Goal: Task Accomplishment & Management: Use online tool/utility

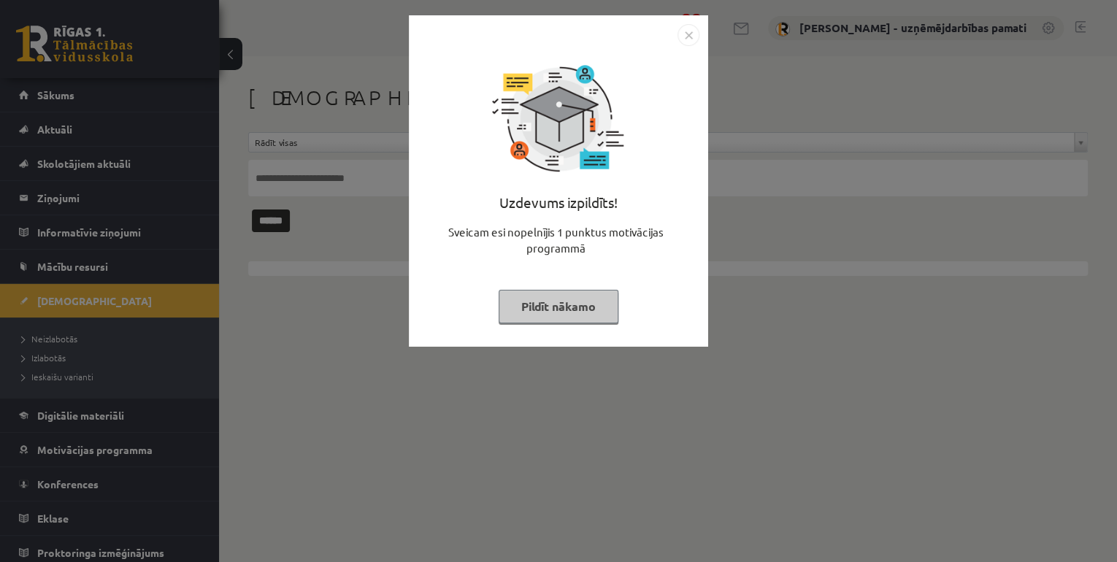
click at [55, 342] on div "Uzdevums izpildīts! Sveicam esi nopelnījis 1 punktus motivācijas programmā Pild…" at bounding box center [558, 281] width 1117 height 562
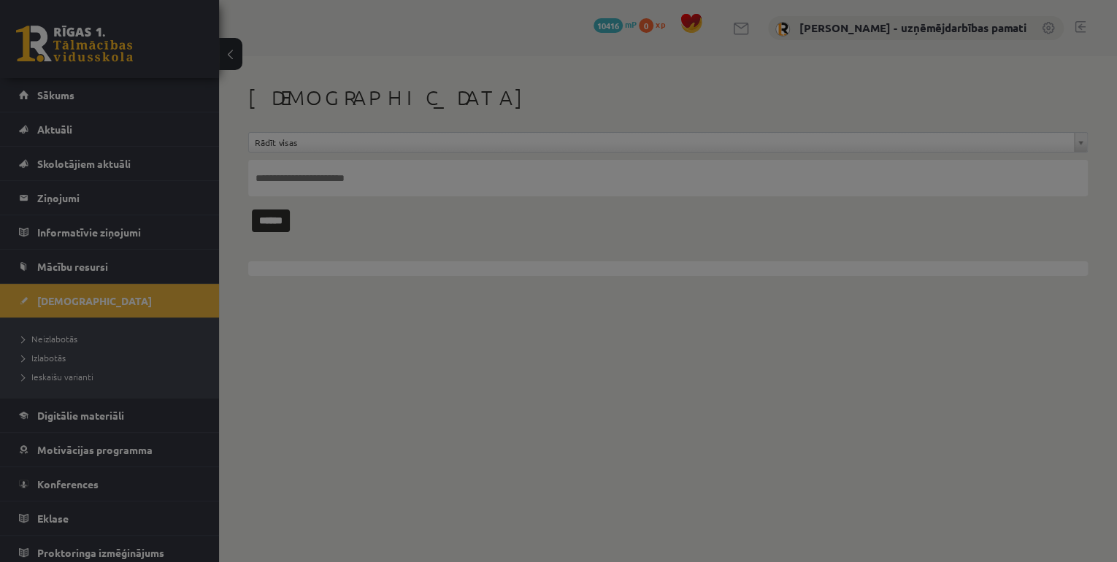
click at [55, 342] on body "0 Dāvanas 10416 mP 0 xp [PERSON_NAME] - uzņēmējdarbības pamati Sākums Aktuāli K…" at bounding box center [558, 281] width 1117 height 562
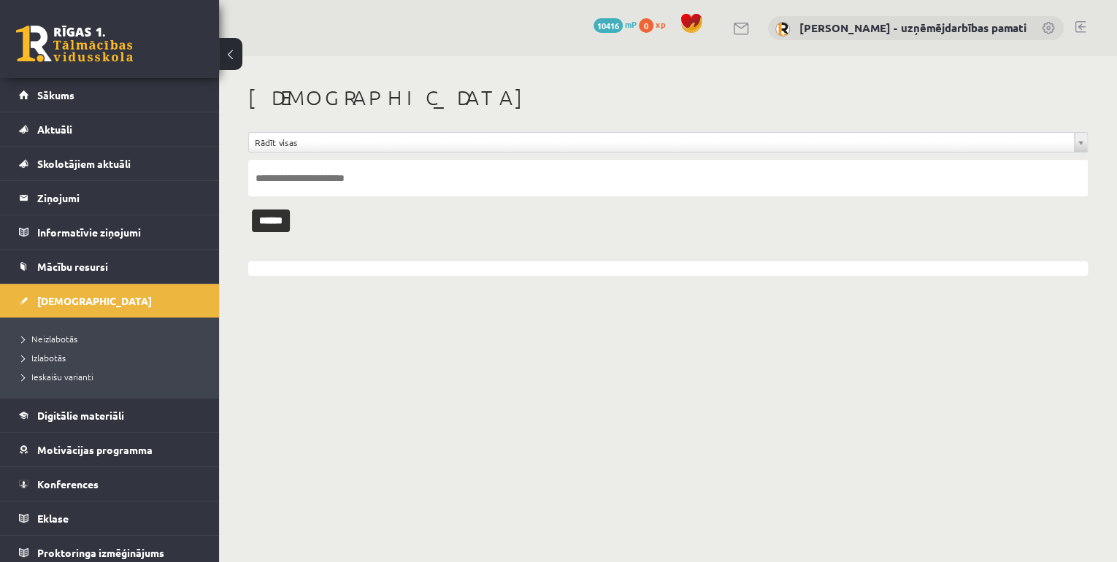
click at [55, 342] on link "Neizlabotās" at bounding box center [113, 338] width 182 height 13
click at [53, 360] on span "Izlabotās" at bounding box center [44, 358] width 44 height 12
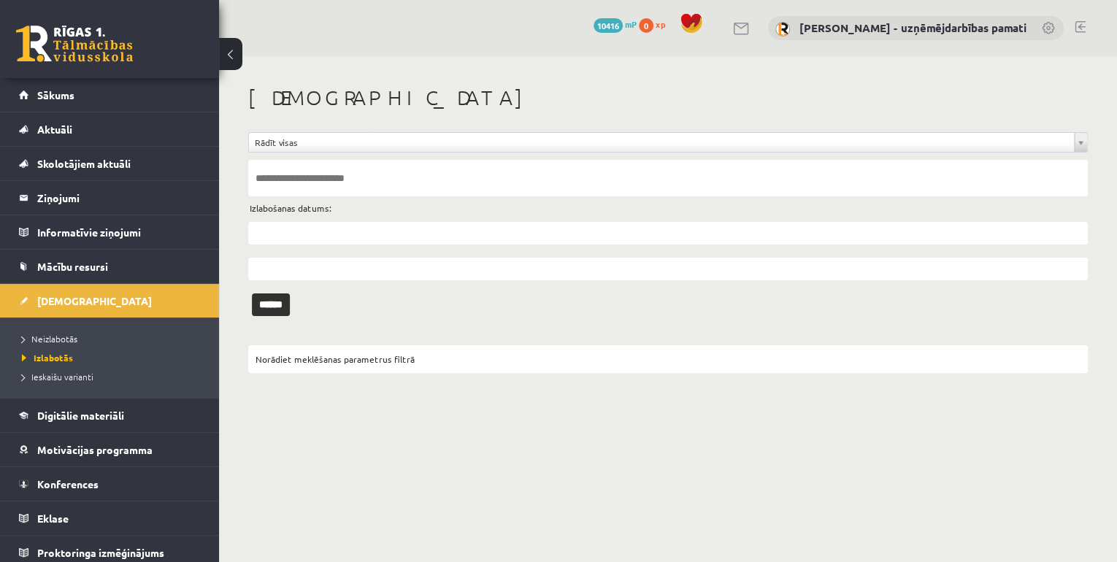
click at [315, 226] on input "text" at bounding box center [667, 233] width 839 height 23
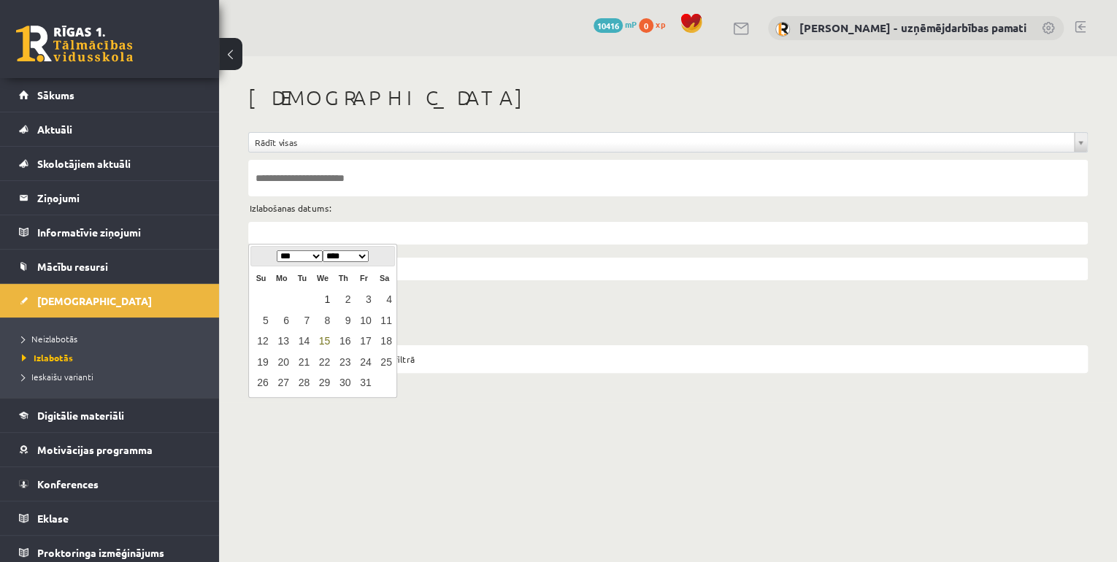
click at [326, 299] on link "1" at bounding box center [322, 300] width 19 height 20
type input "**********"
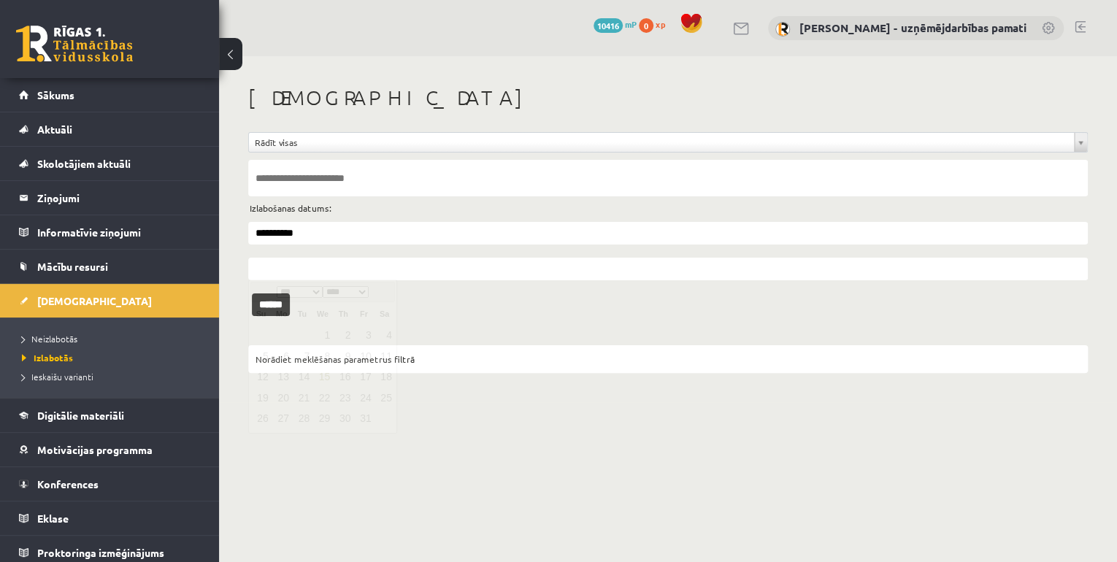
click at [286, 268] on input "text" at bounding box center [667, 269] width 839 height 23
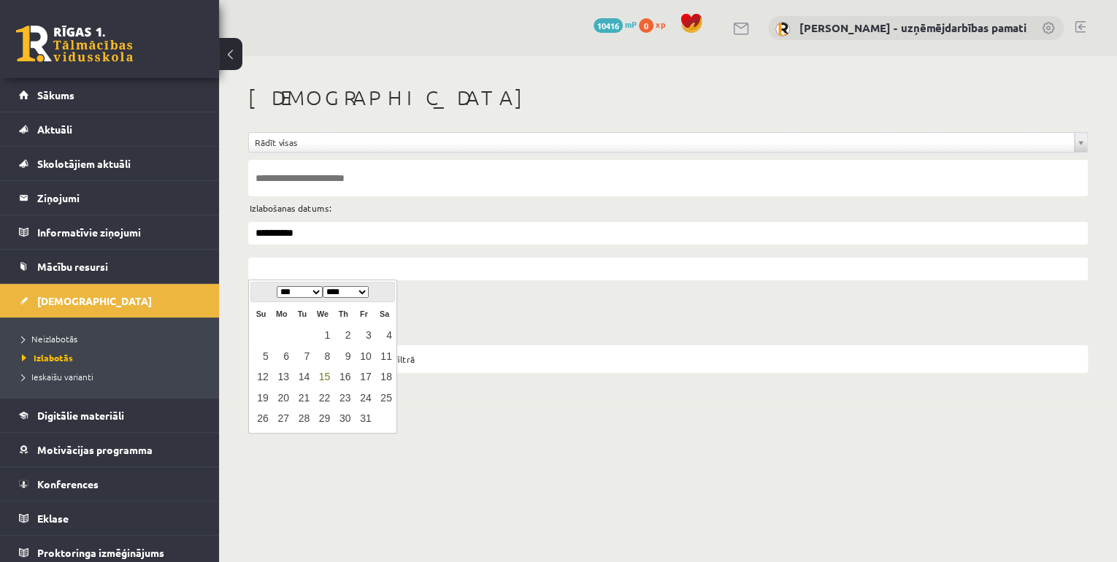
click at [323, 377] on link "15" at bounding box center [322, 377] width 19 height 20
type input "**********"
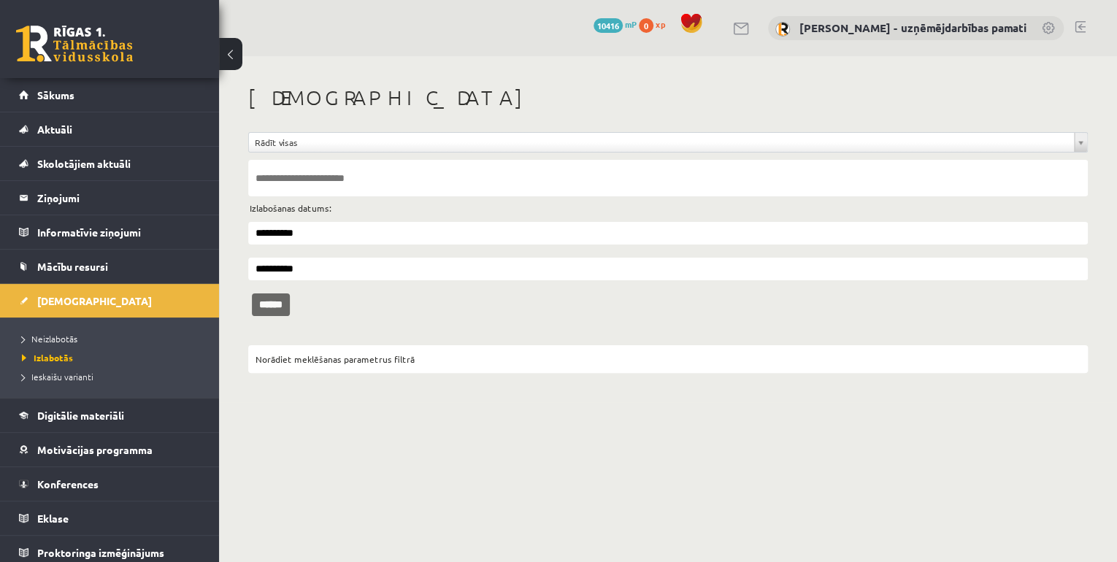
click at [290, 298] on input "******" at bounding box center [271, 304] width 38 height 23
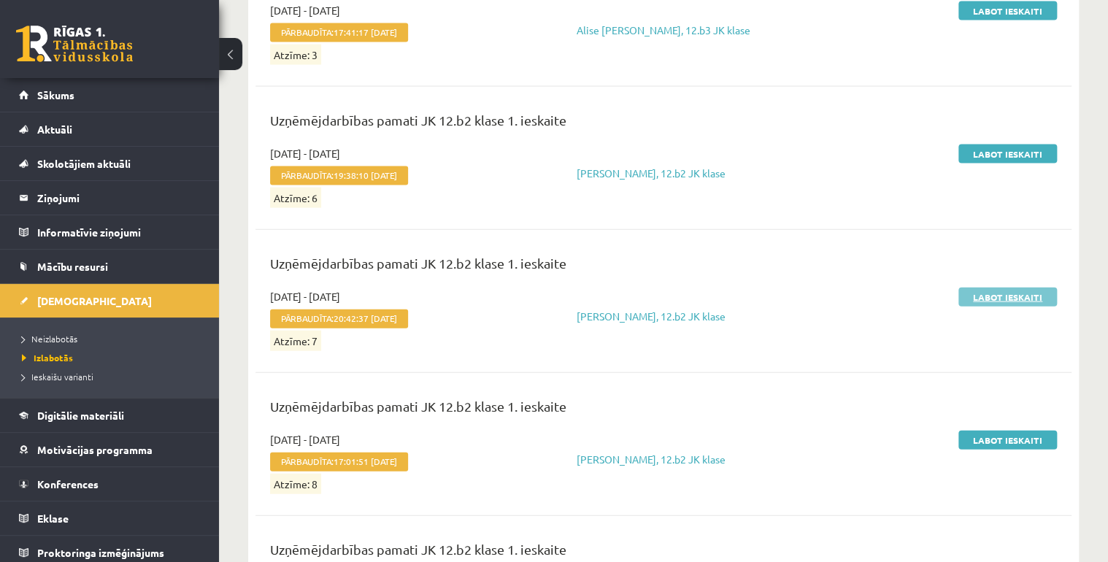
scroll to position [1574, 0]
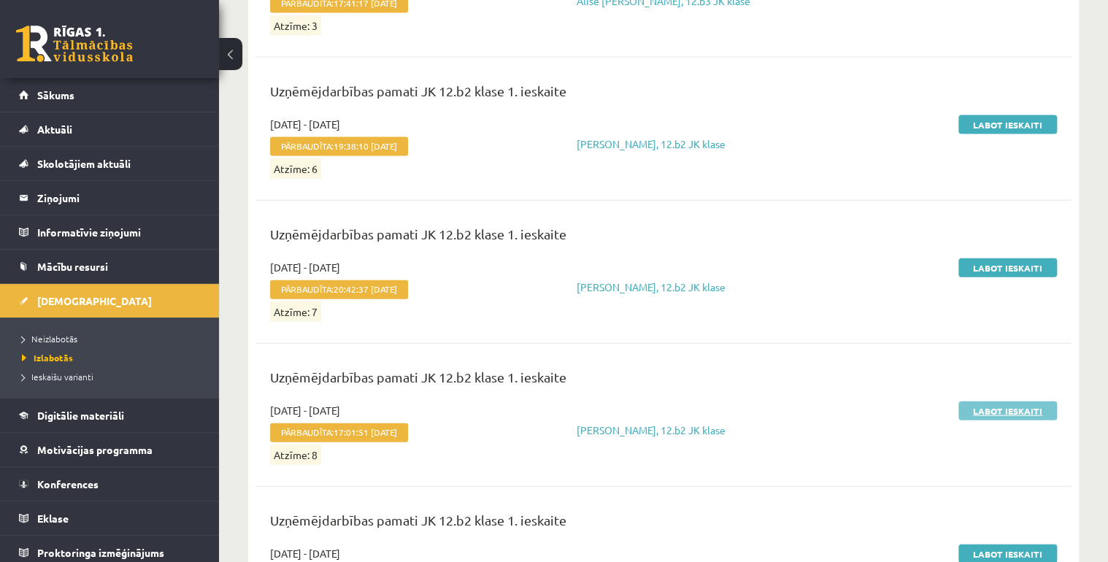
click at [1010, 403] on link "Labot ieskaiti" at bounding box center [1007, 410] width 99 height 19
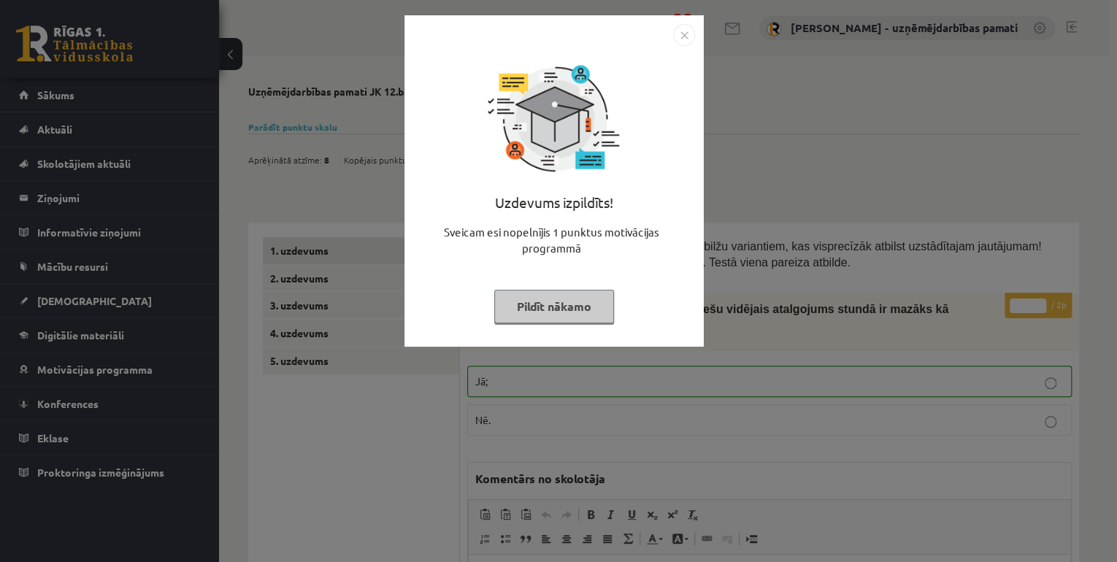
click at [561, 295] on button "Pildīt nākamo" at bounding box center [554, 307] width 120 height 34
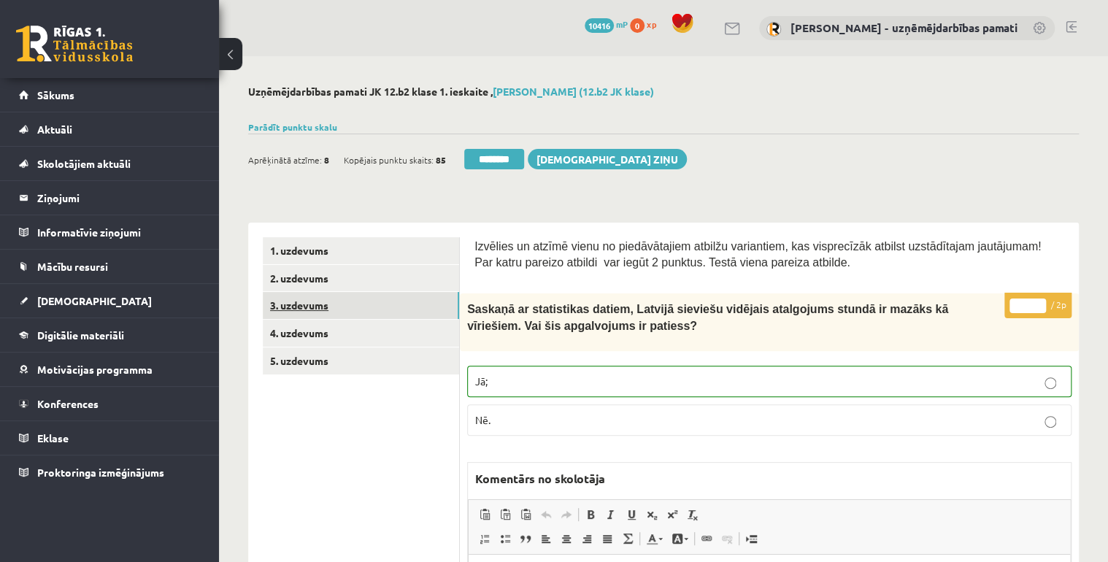
click at [312, 309] on link "3. uzdevums" at bounding box center [361, 305] width 196 height 27
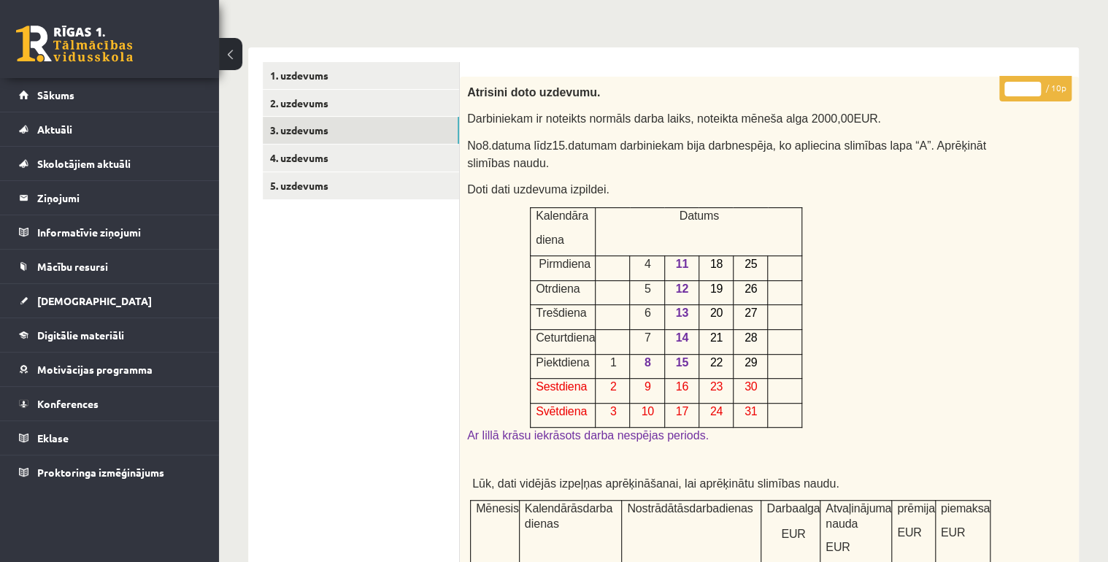
click at [491, 123] on span "Darbiniekam ir noteikts normāls darba laiks, noteikta mēneša alga 2000,00 EUR." at bounding box center [673, 118] width 413 height 12
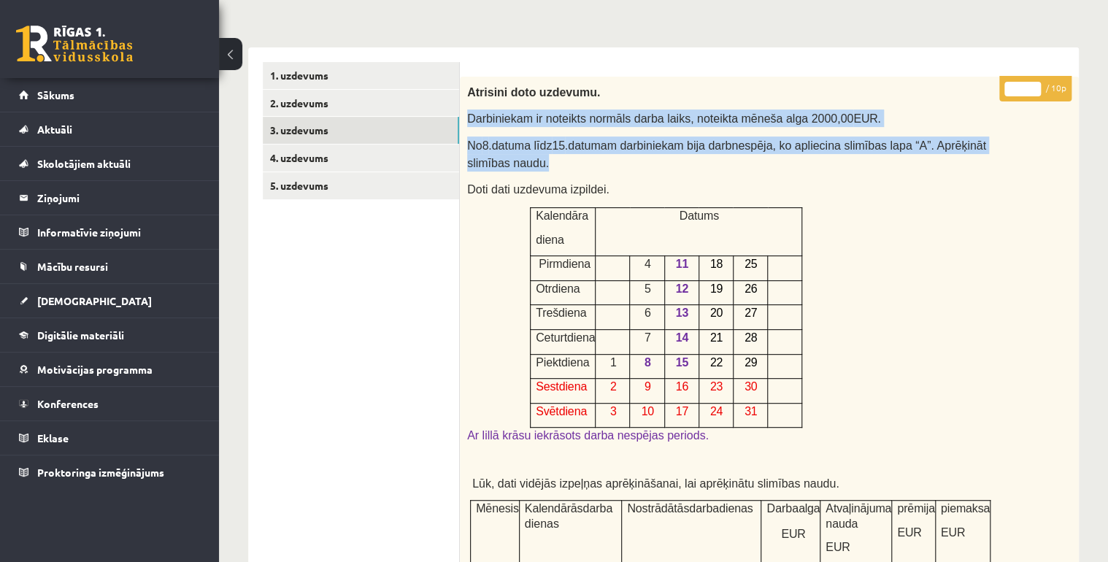
drag, startPoint x: 466, startPoint y: 114, endPoint x: 534, endPoint y: 163, distance: 84.1
drag, startPoint x: 534, startPoint y: 163, endPoint x: 500, endPoint y: 143, distance: 39.3
copy div "Darbiniekam ir noteikts normāls darba laiks, noteikta mēneša alga 2000,00 EUR. …"
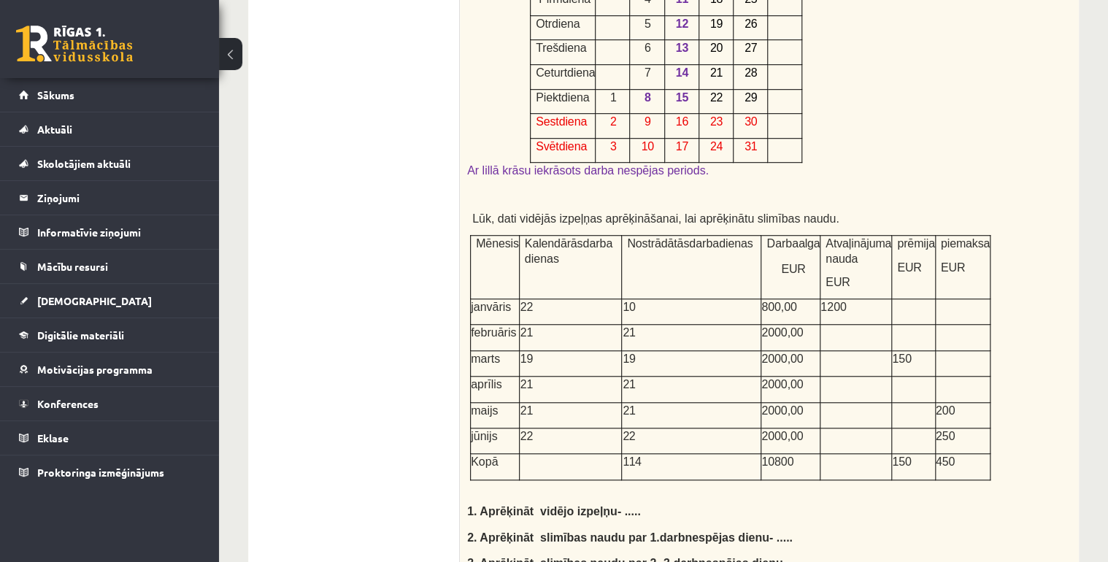
scroll to position [467, 0]
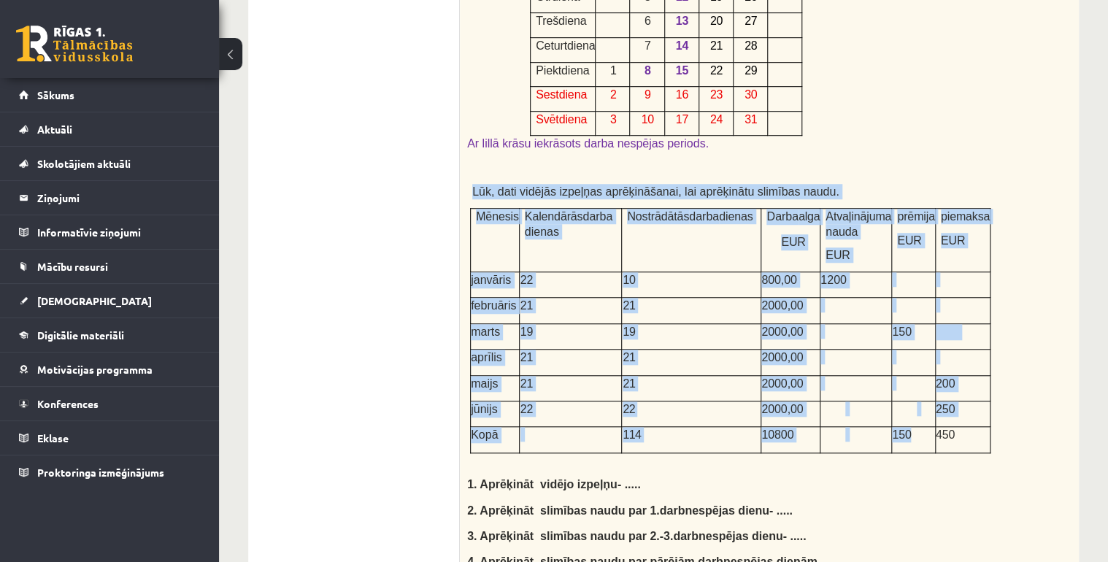
drag, startPoint x: 471, startPoint y: 185, endPoint x: 841, endPoint y: 441, distance: 449.5
click at [841, 441] on div "Atrisini doto uzdevumu. Darbiniekam ir noteikts normāls darba laiks, noteikta m…" at bounding box center [769, 283] width 619 height 996
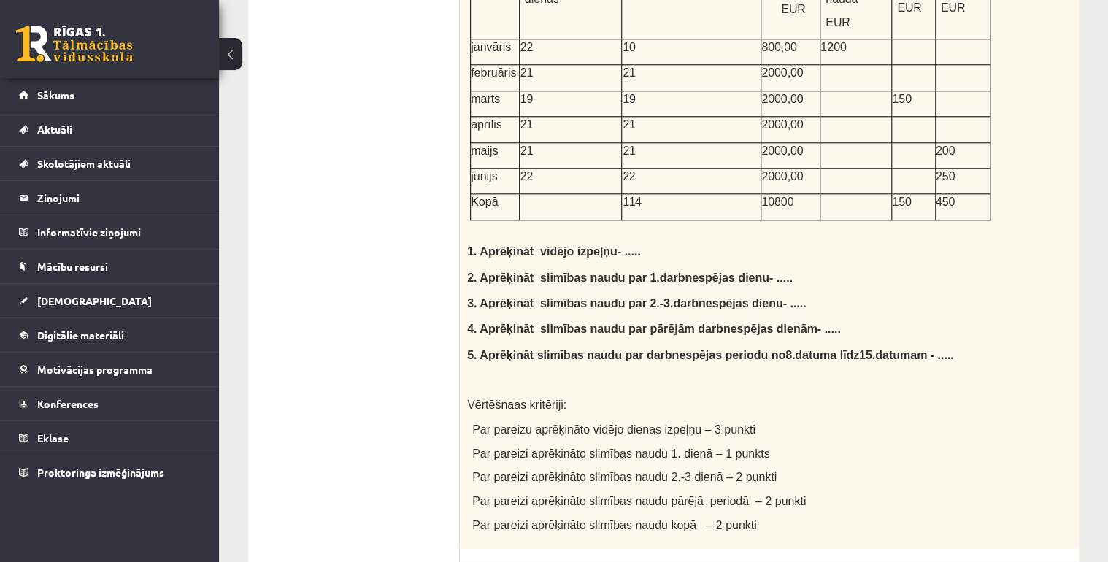
scroll to position [701, 0]
click at [477, 245] on span "1. Aprēķināt vidējo izpeļņu" at bounding box center [542, 251] width 150 height 12
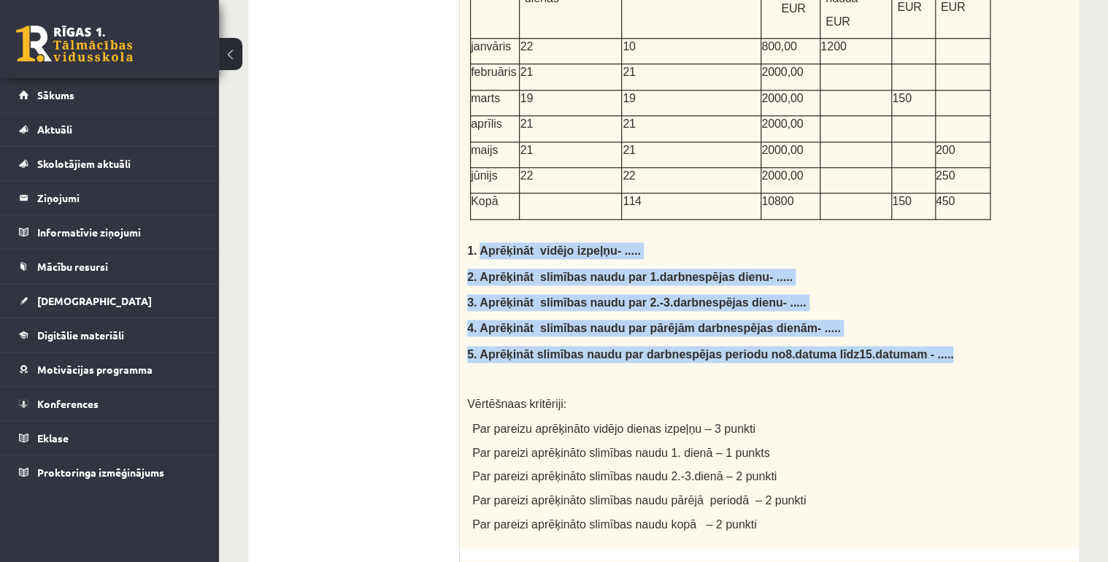
drag, startPoint x: 479, startPoint y: 242, endPoint x: 917, endPoint y: 347, distance: 450.5
click at [917, 347] on div "Atrisini doto uzdevumu. Darbiniekam ir noteikts normāls darba laiks, noteikta m…" at bounding box center [769, 49] width 619 height 996
copy div "Aprēķināt vidējo izpeļņu - ..... 2. Aprēķināt slimības naudu par 1.darbnespējas…"
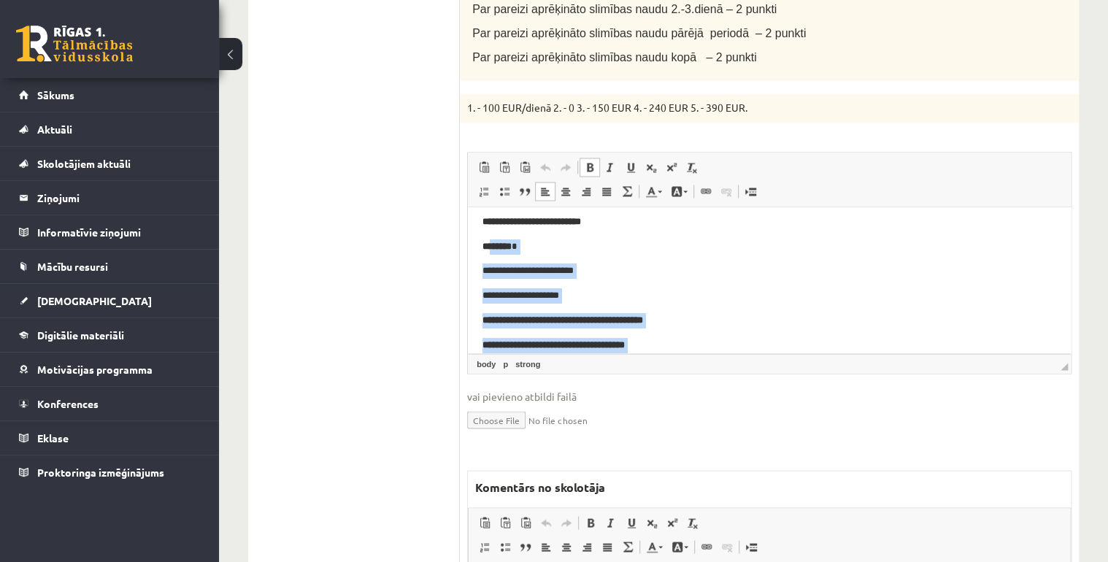
scroll to position [0, 0]
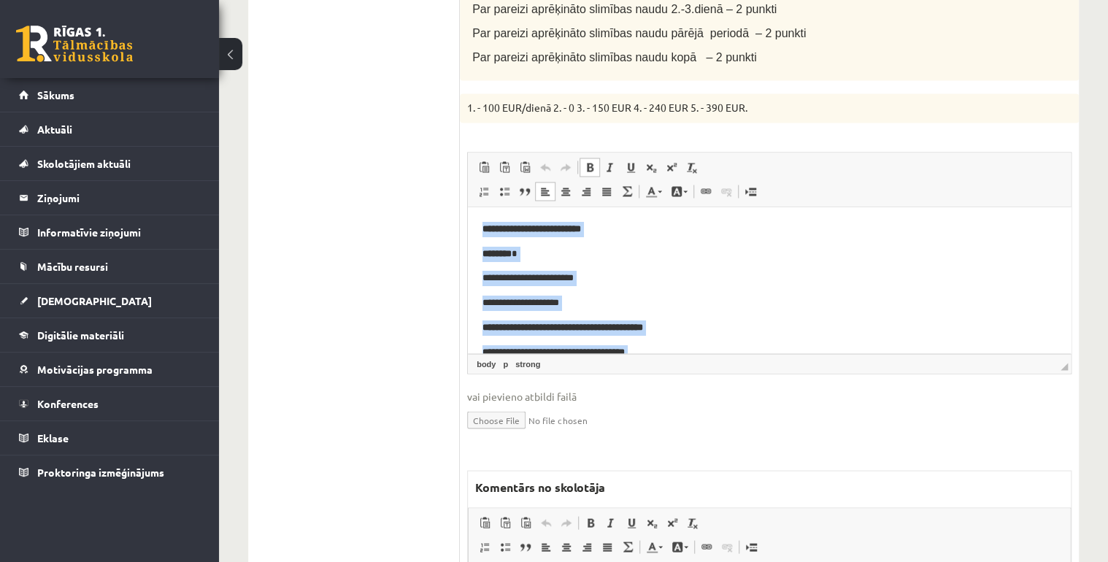
drag, startPoint x: 784, startPoint y: 331, endPoint x: 474, endPoint y: 224, distance: 327.5
click at [474, 224] on html "**********" at bounding box center [769, 389] width 603 height 364
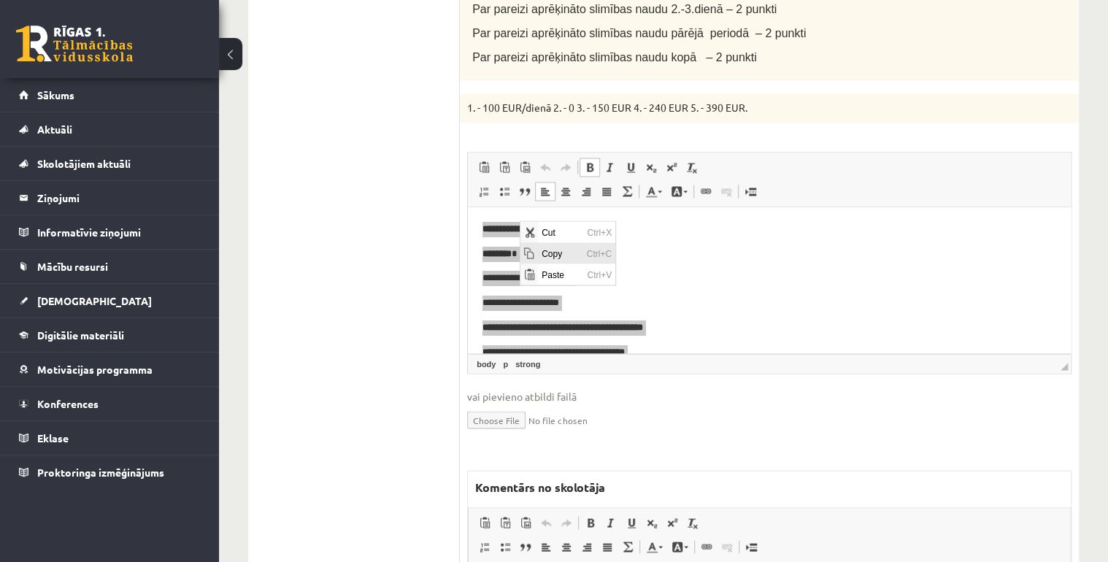
click at [542, 250] on span "Copy" at bounding box center [559, 252] width 45 height 21
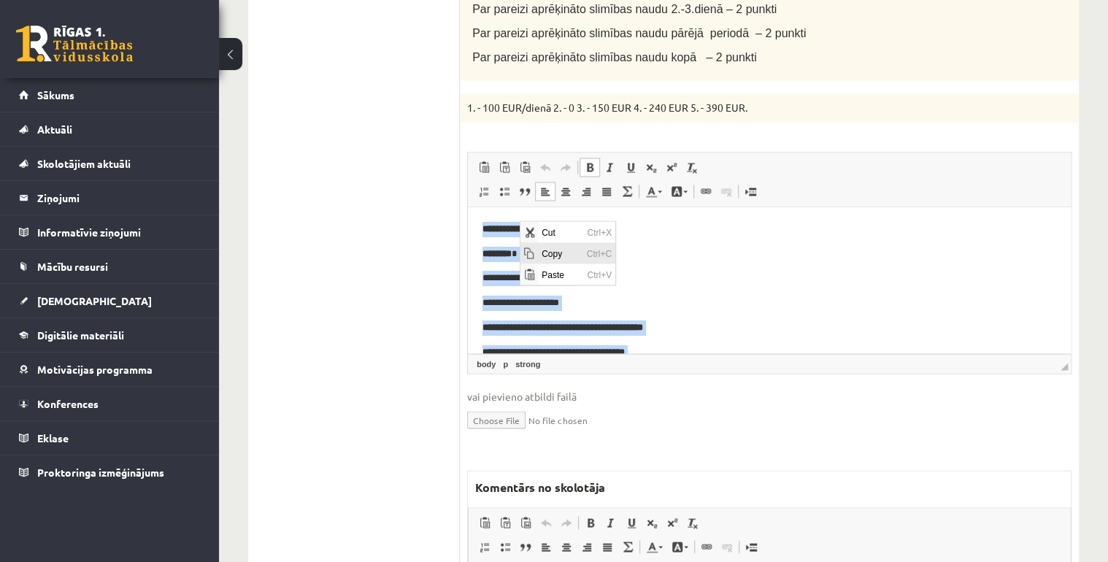
copy body "**********"
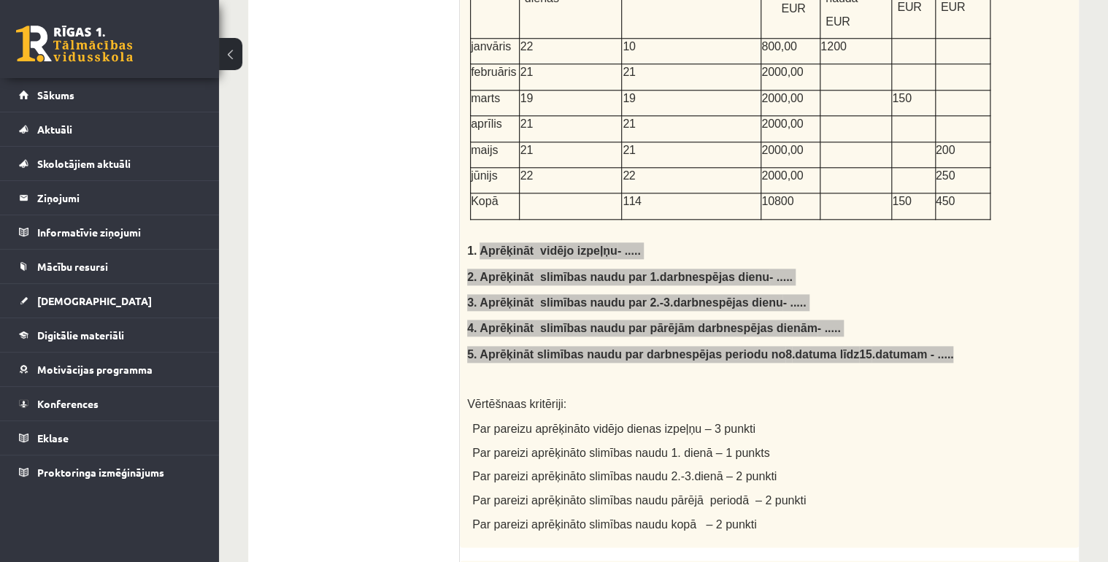
scroll to position [584, 0]
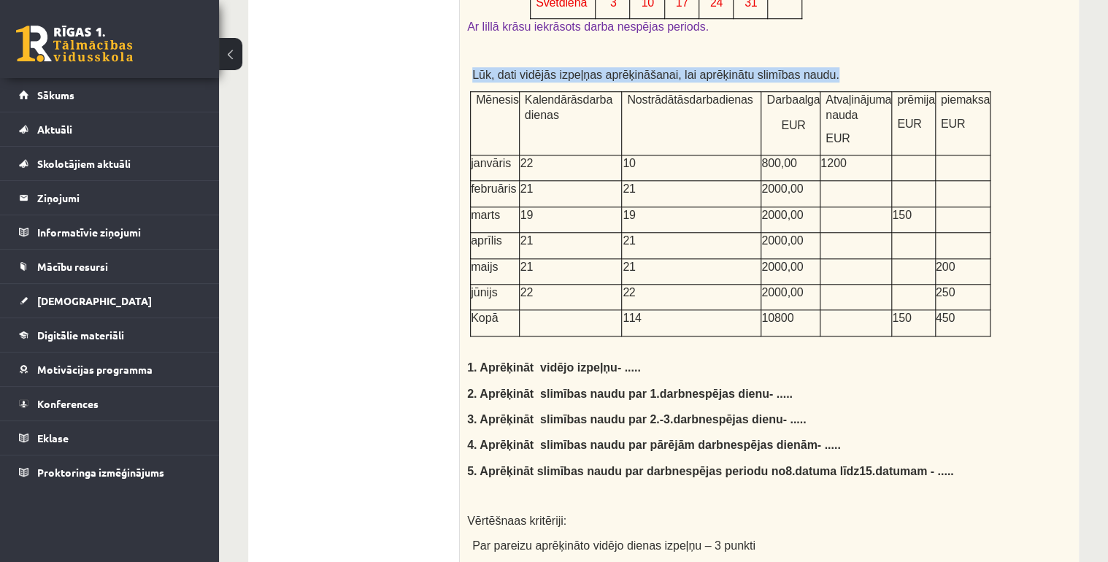
drag, startPoint x: 474, startPoint y: 67, endPoint x: 823, endPoint y: 73, distance: 349.7
click at [823, 73] on p "Lūk, dati vidējās izpeļņas aprēķināšanai, lai aprēķinātu slimības naudu." at bounding box center [735, 74] width 526 height 15
drag, startPoint x: 823, startPoint y: 73, endPoint x: 739, endPoint y: 70, distance: 84.0
copy span "Lūk, dati vidējās izpeļņas aprēķināšanai, lai aprēķinātu slimības naudu."
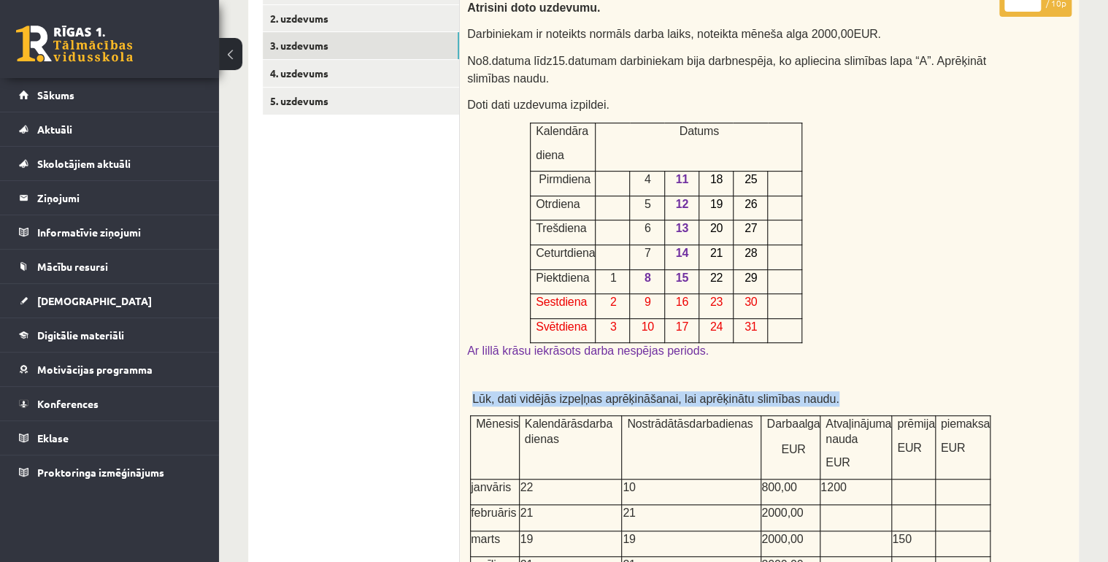
scroll to position [234, 0]
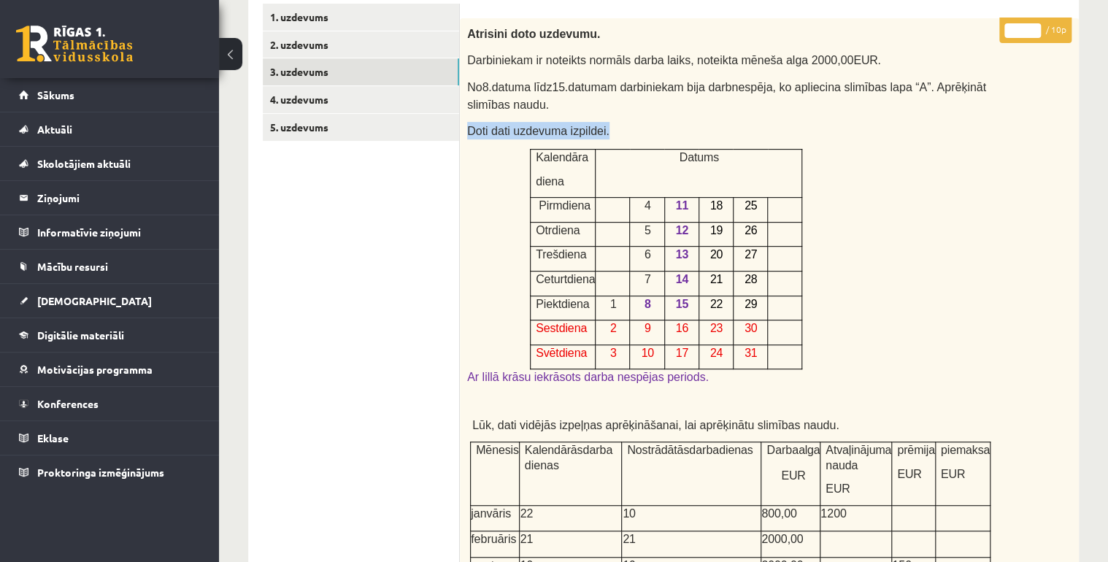
drag, startPoint x: 598, startPoint y: 126, endPoint x: 467, endPoint y: 126, distance: 131.4
click at [467, 126] on p "Doti dati uzdevuma izpildei." at bounding box center [732, 131] width 531 height 18
drag, startPoint x: 467, startPoint y: 126, endPoint x: 522, endPoint y: 128, distance: 54.8
copy span "Doti dati uzdevuma izpildei."
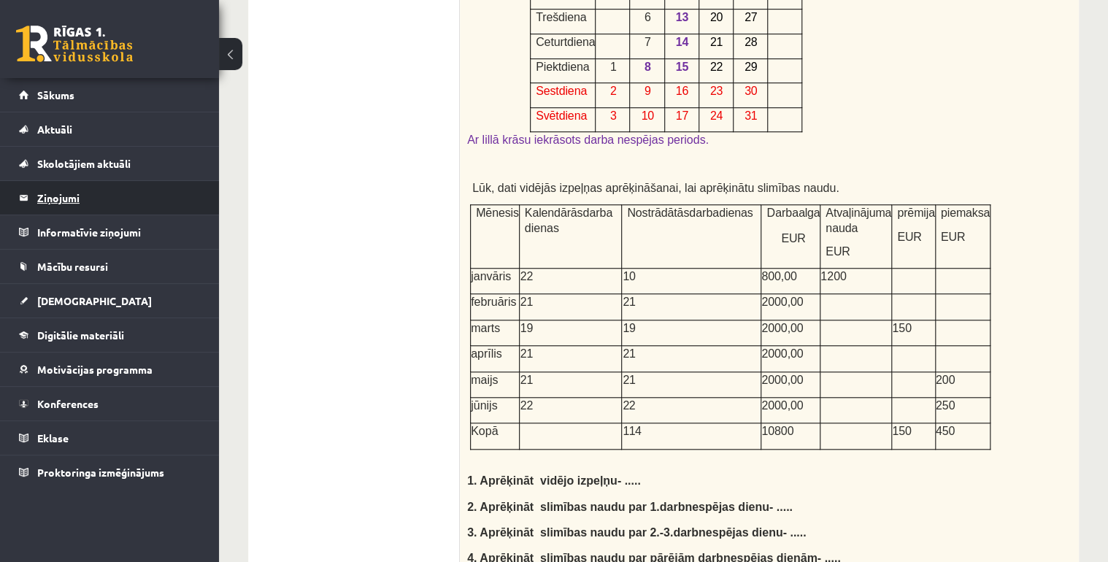
click at [57, 196] on legend "Ziņojumi 0" at bounding box center [118, 198] width 163 height 34
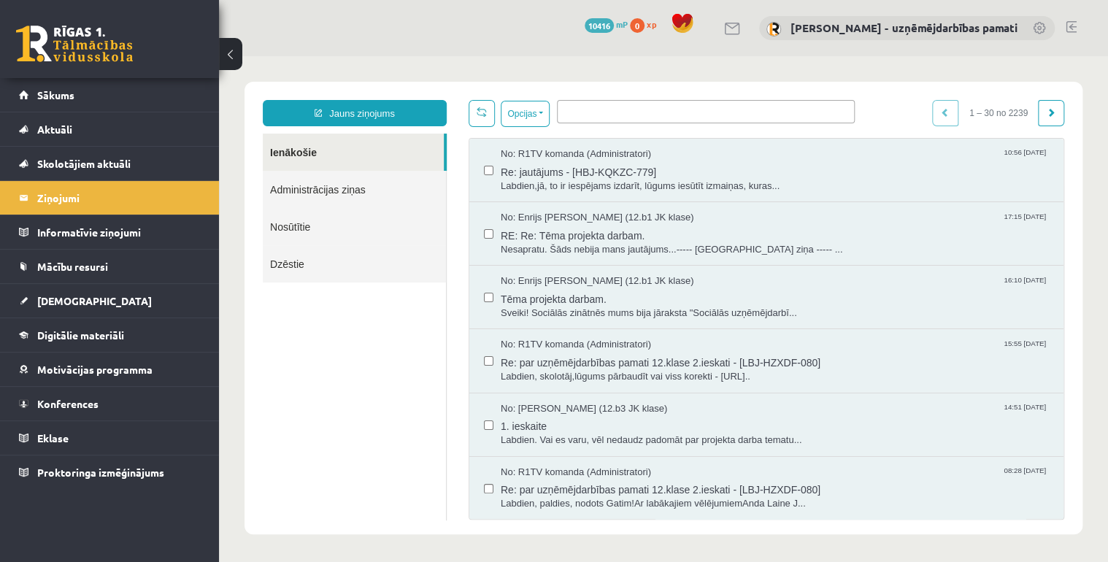
click at [304, 223] on link "Nosūtītie" at bounding box center [354, 226] width 183 height 37
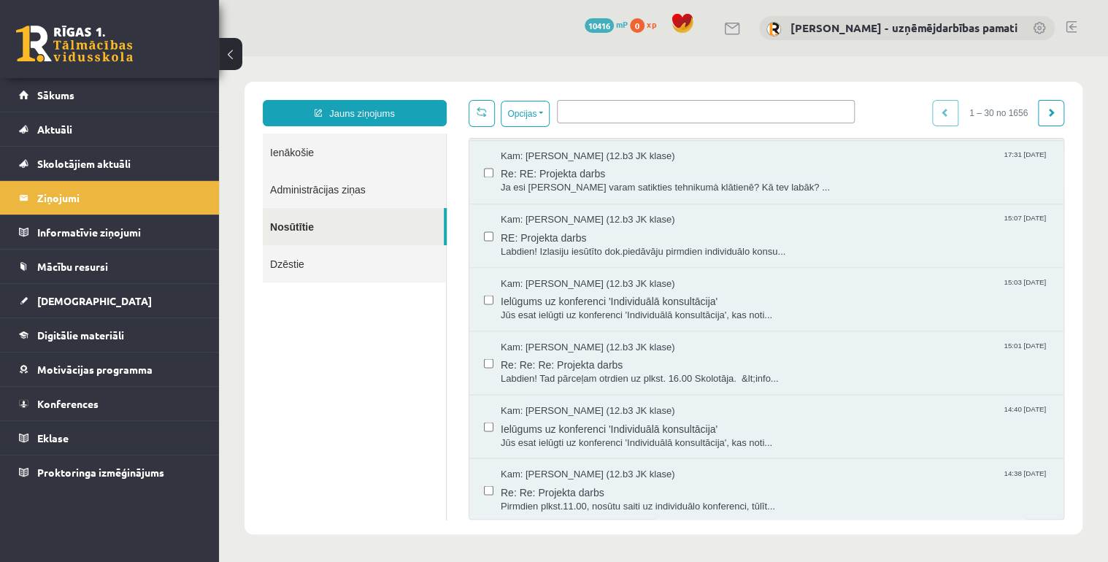
scroll to position [1536, 0]
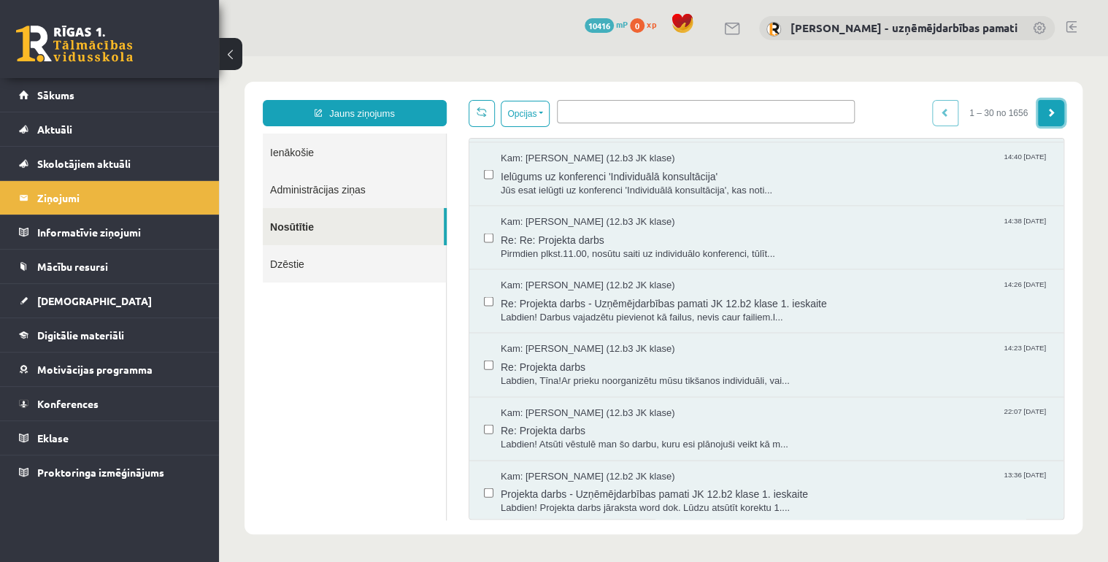
click at [1038, 115] on link at bounding box center [1051, 113] width 26 height 26
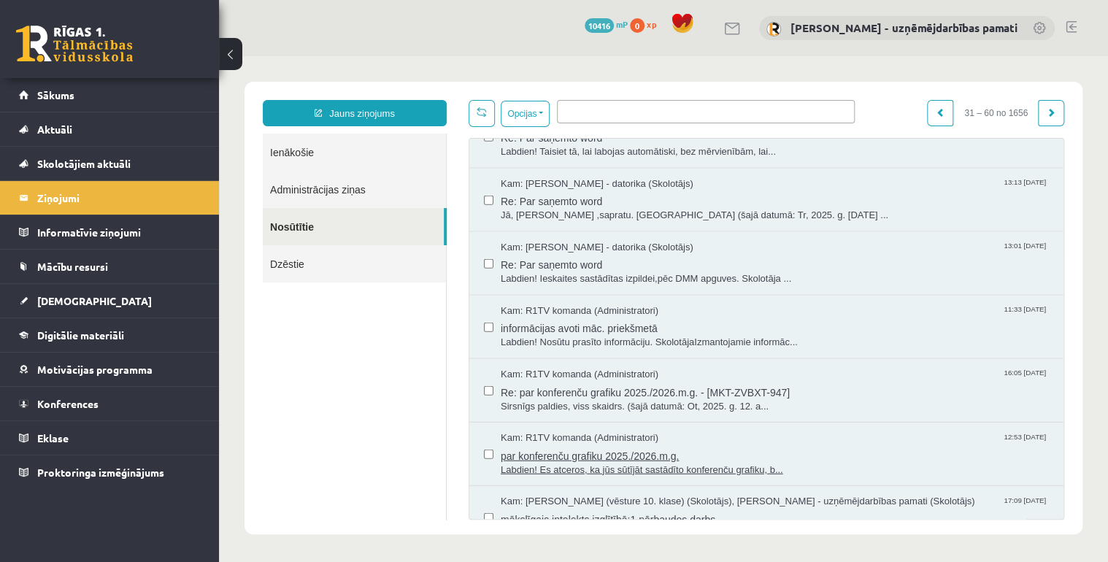
scroll to position [1693, 0]
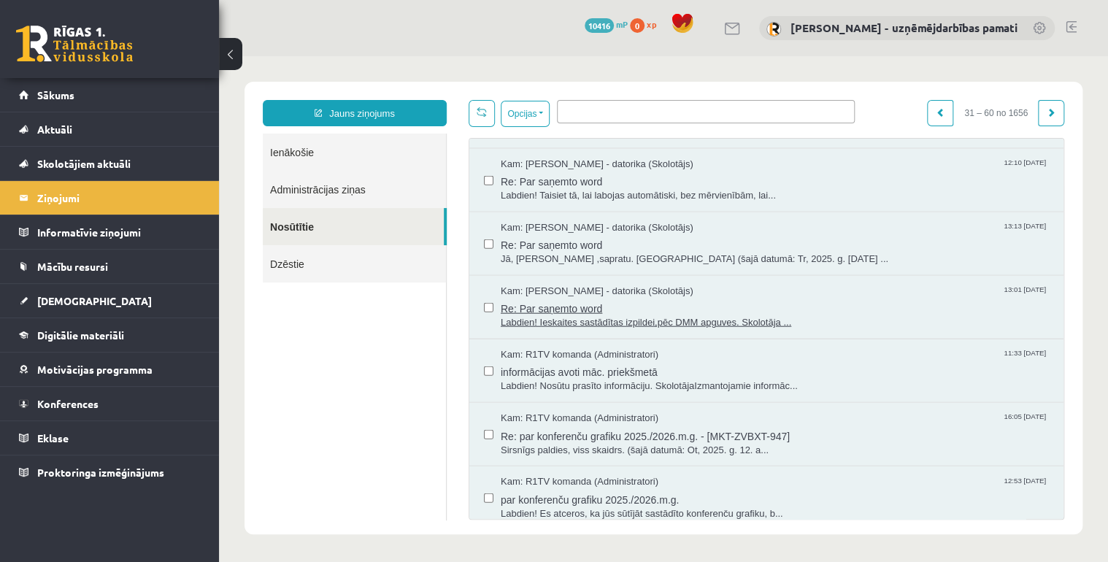
click at [585, 298] on span "Re: Par saņemto word" at bounding box center [775, 307] width 548 height 18
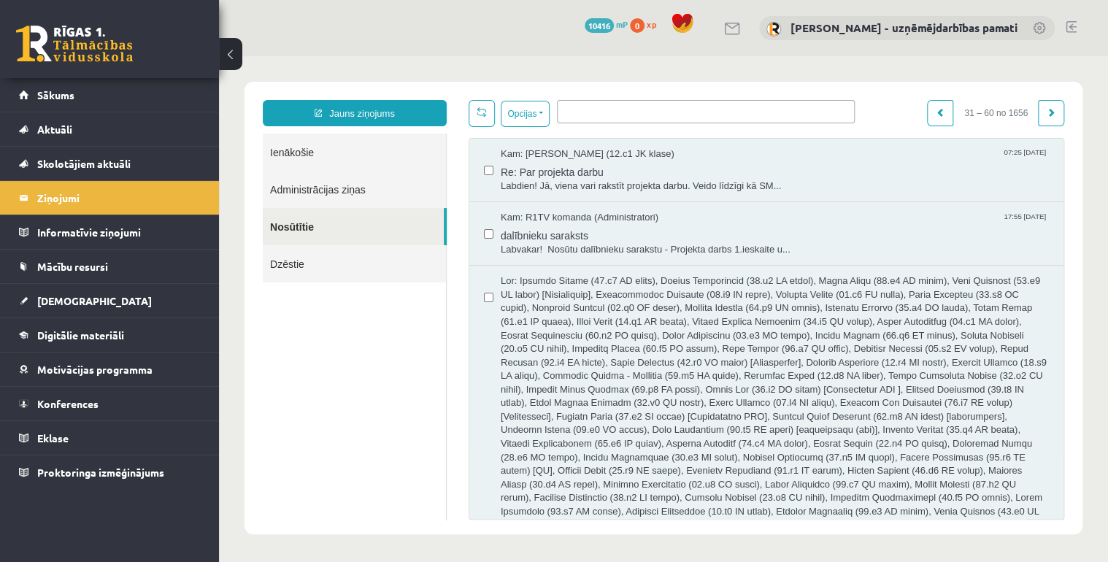
scroll to position [0, 0]
click at [584, 114] on ul at bounding box center [706, 109] width 296 height 17
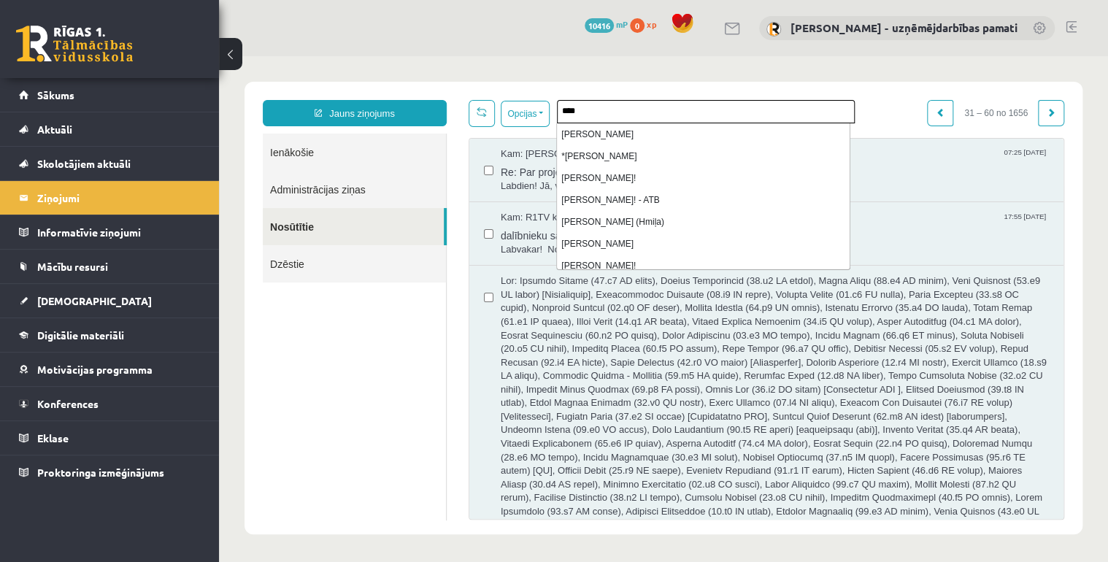
scroll to position [175, 0]
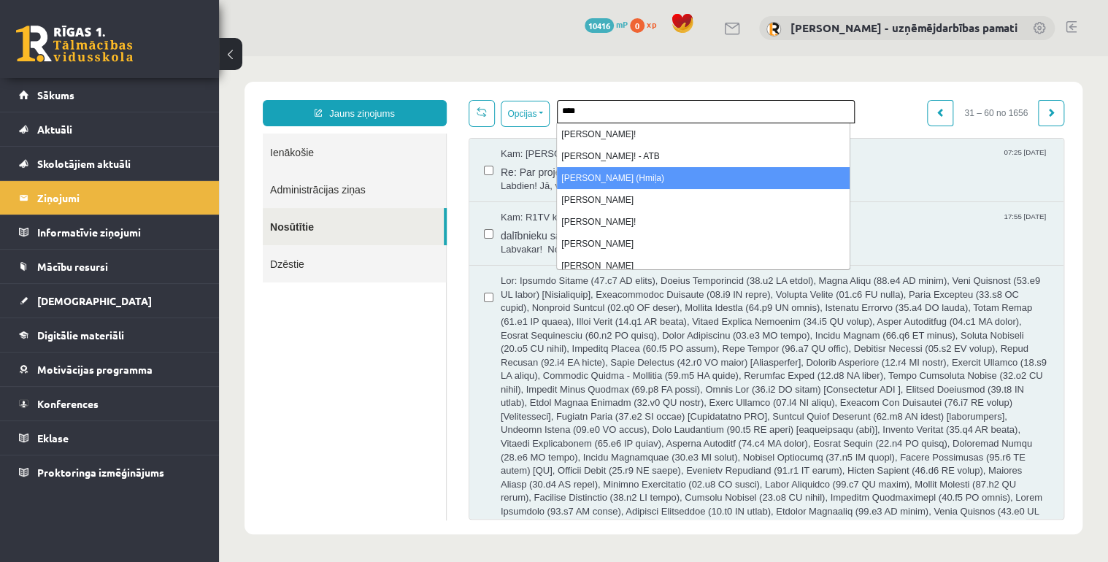
type input "****"
select select "*****"
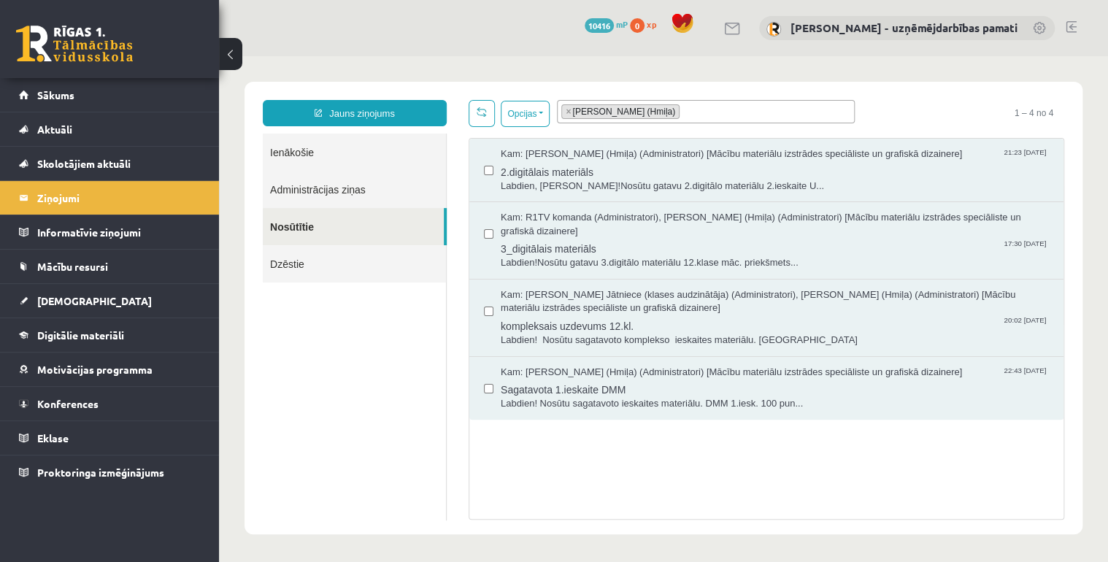
scroll to position [0, 0]
click at [607, 385] on span "Sagatavota 1.ieskaite DMM" at bounding box center [775, 388] width 548 height 18
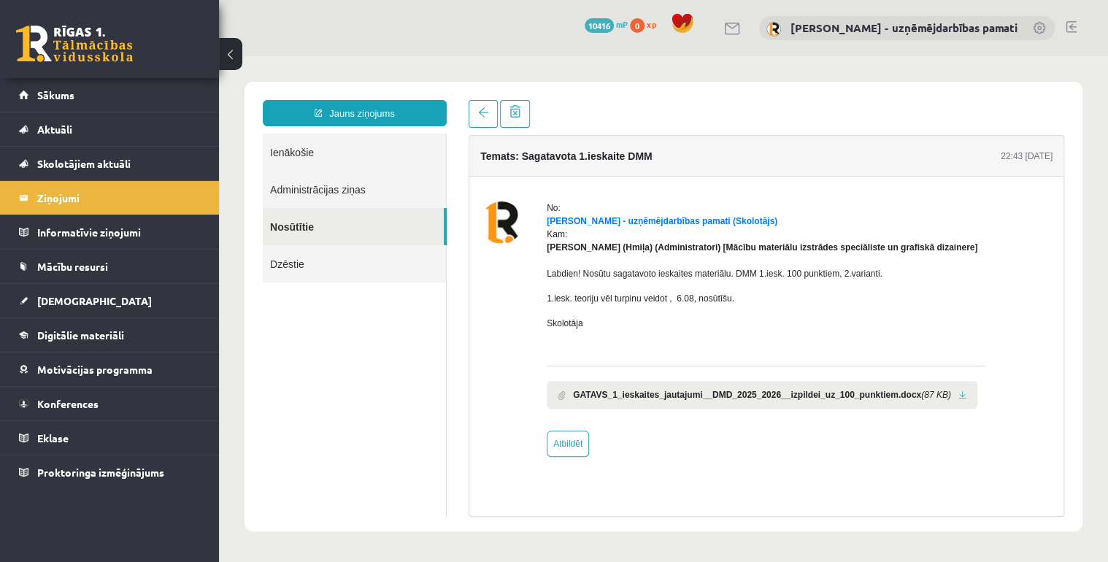
click at [958, 396] on link at bounding box center [962, 394] width 8 height 9
